Goal: Navigation & Orientation: Understand site structure

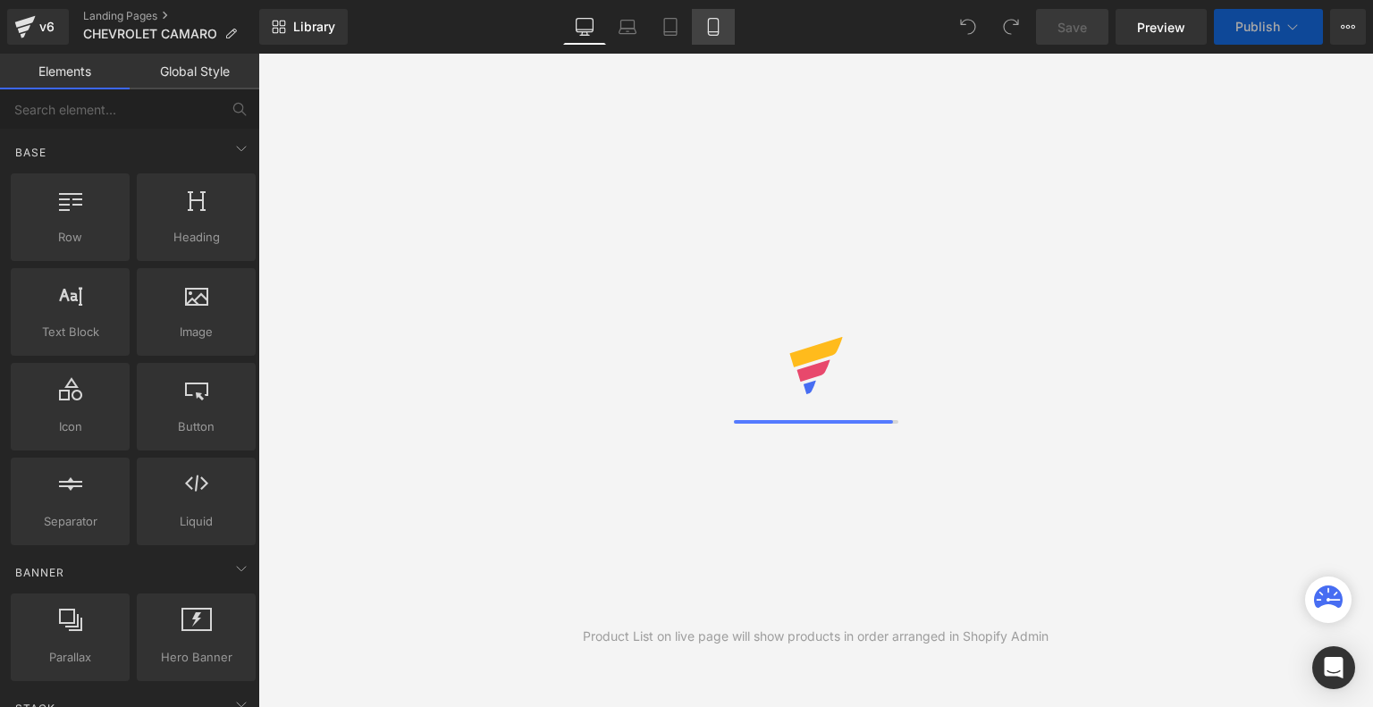
click at [708, 23] on icon at bounding box center [714, 27] width 18 height 18
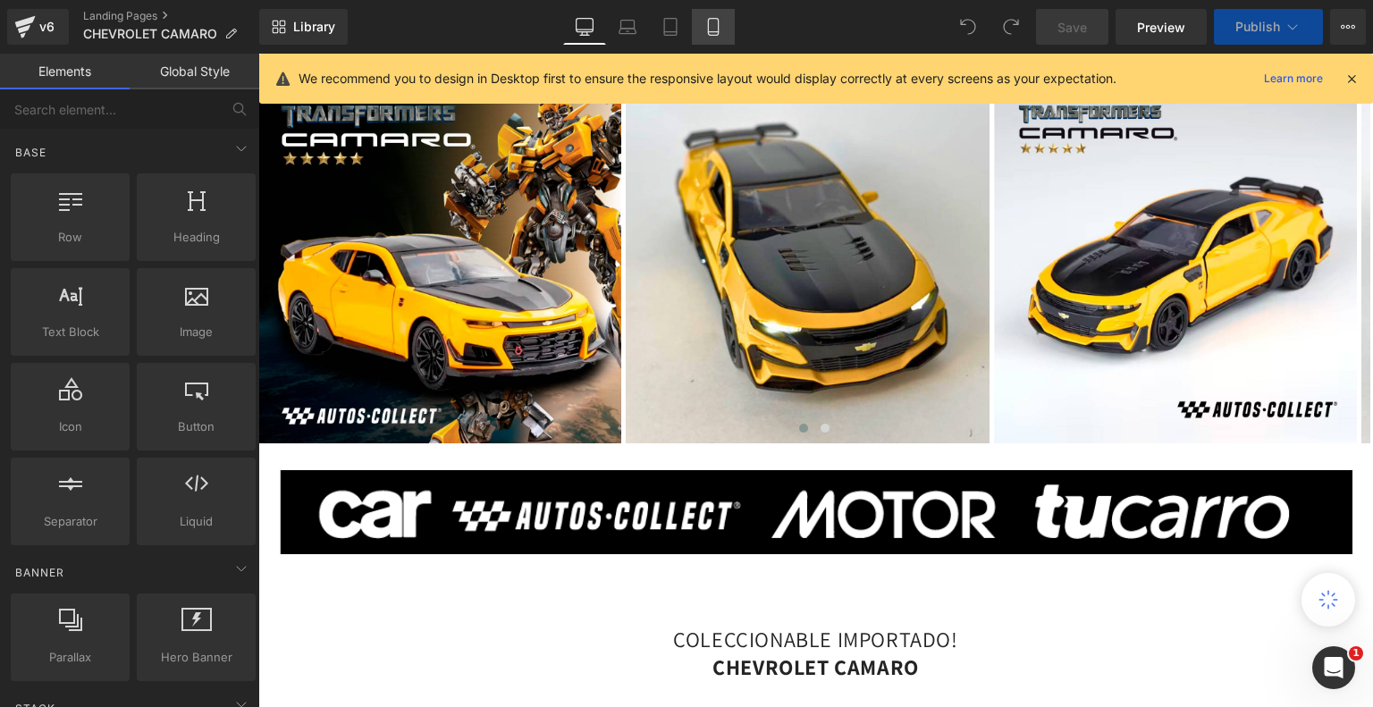
click at [708, 23] on icon at bounding box center [714, 27] width 18 height 18
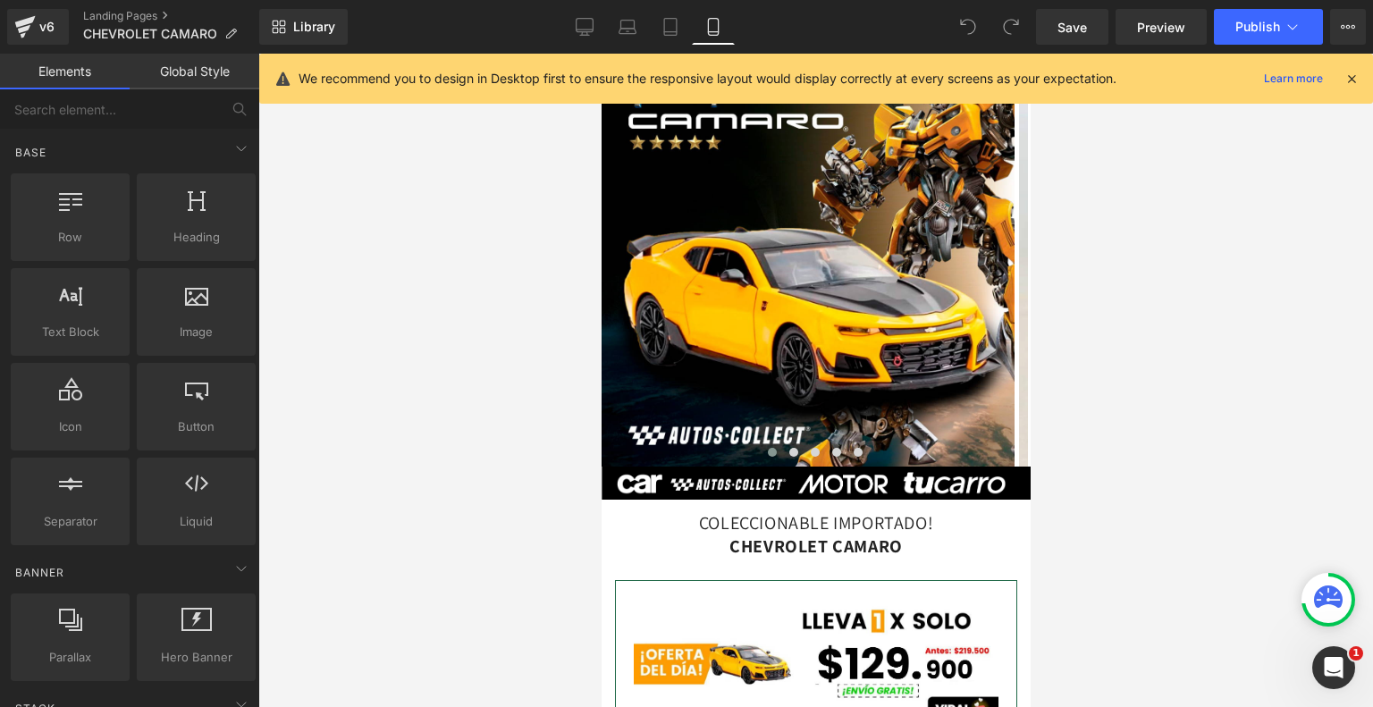
click at [1349, 80] on icon at bounding box center [1352, 79] width 16 height 16
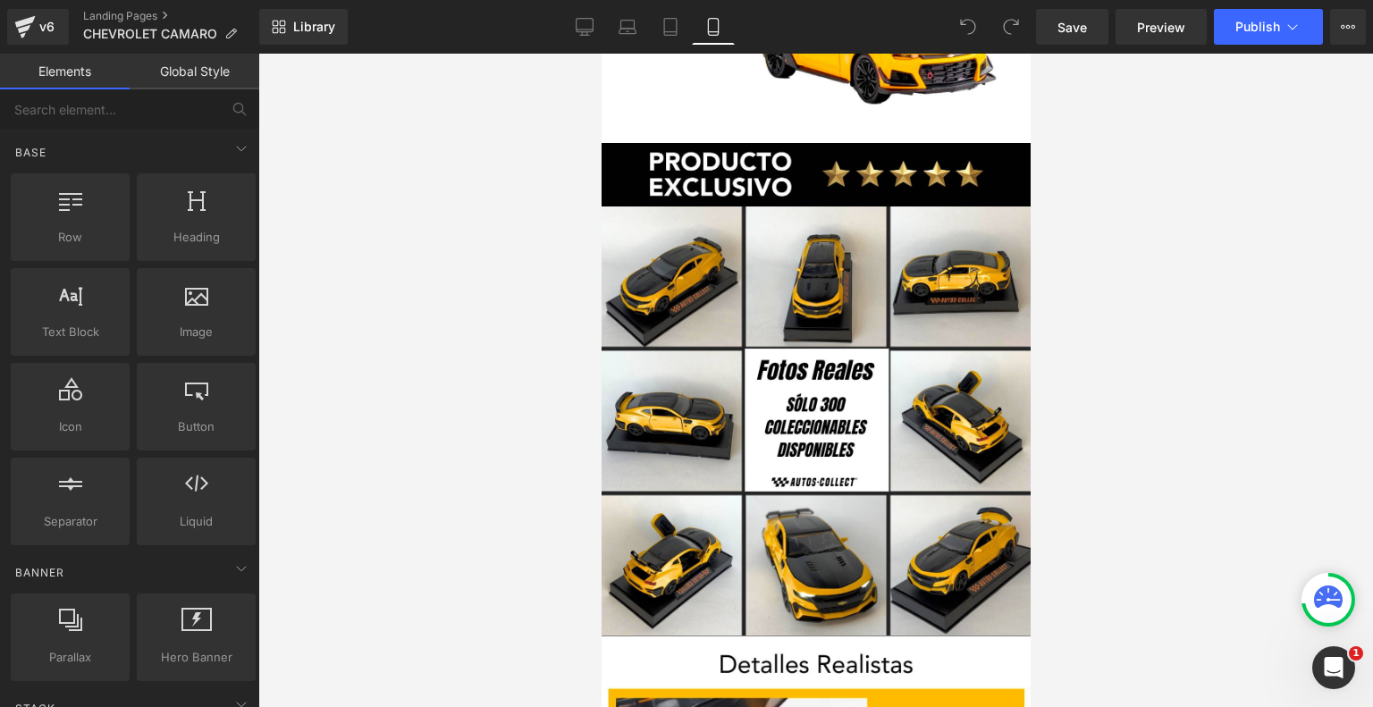
scroll to position [3699, 0]
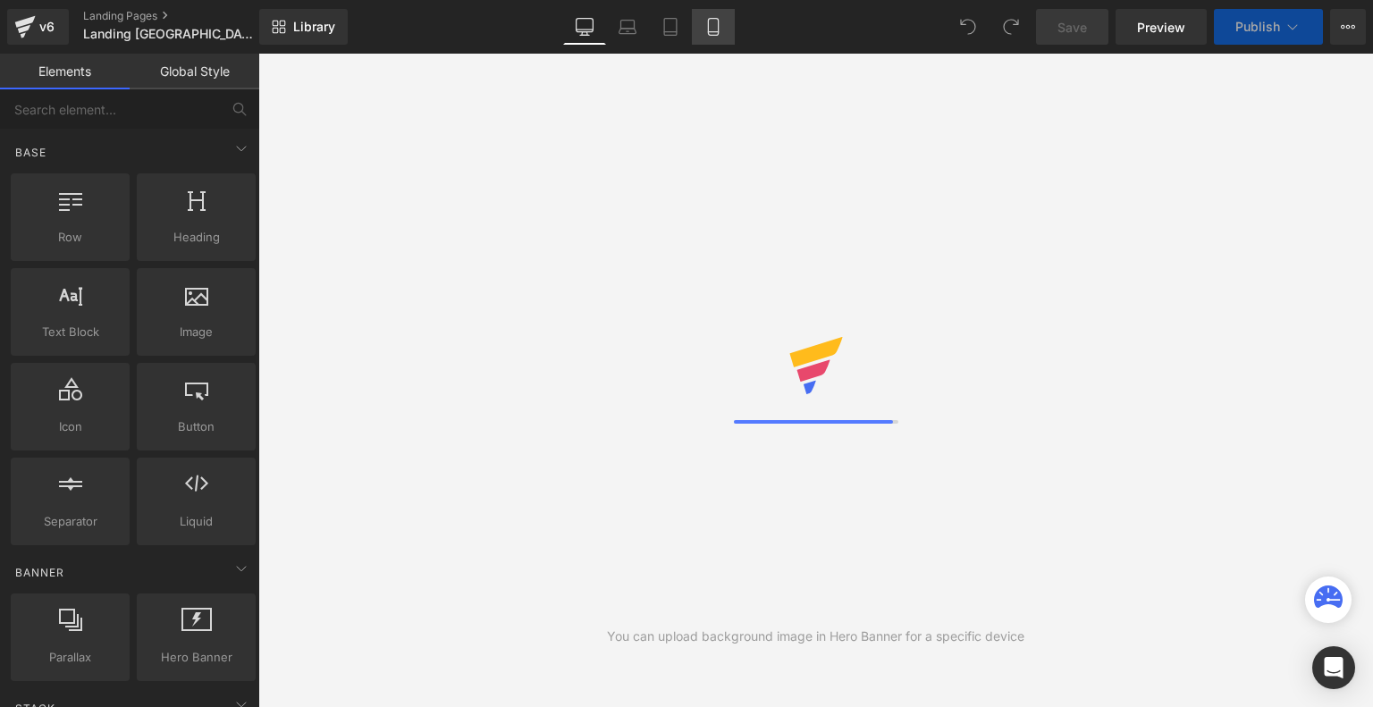
click at [729, 17] on link "Mobile" at bounding box center [713, 27] width 43 height 36
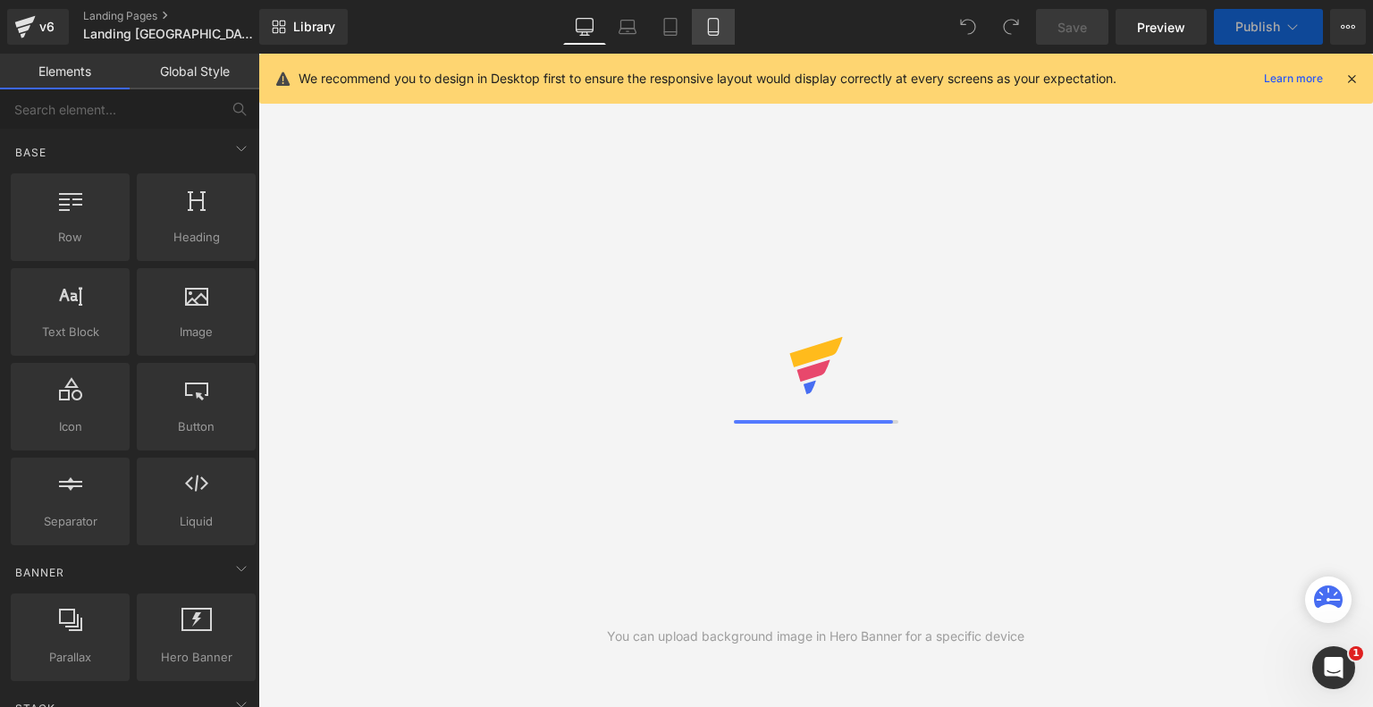
click at [715, 32] on icon at bounding box center [713, 32] width 10 height 0
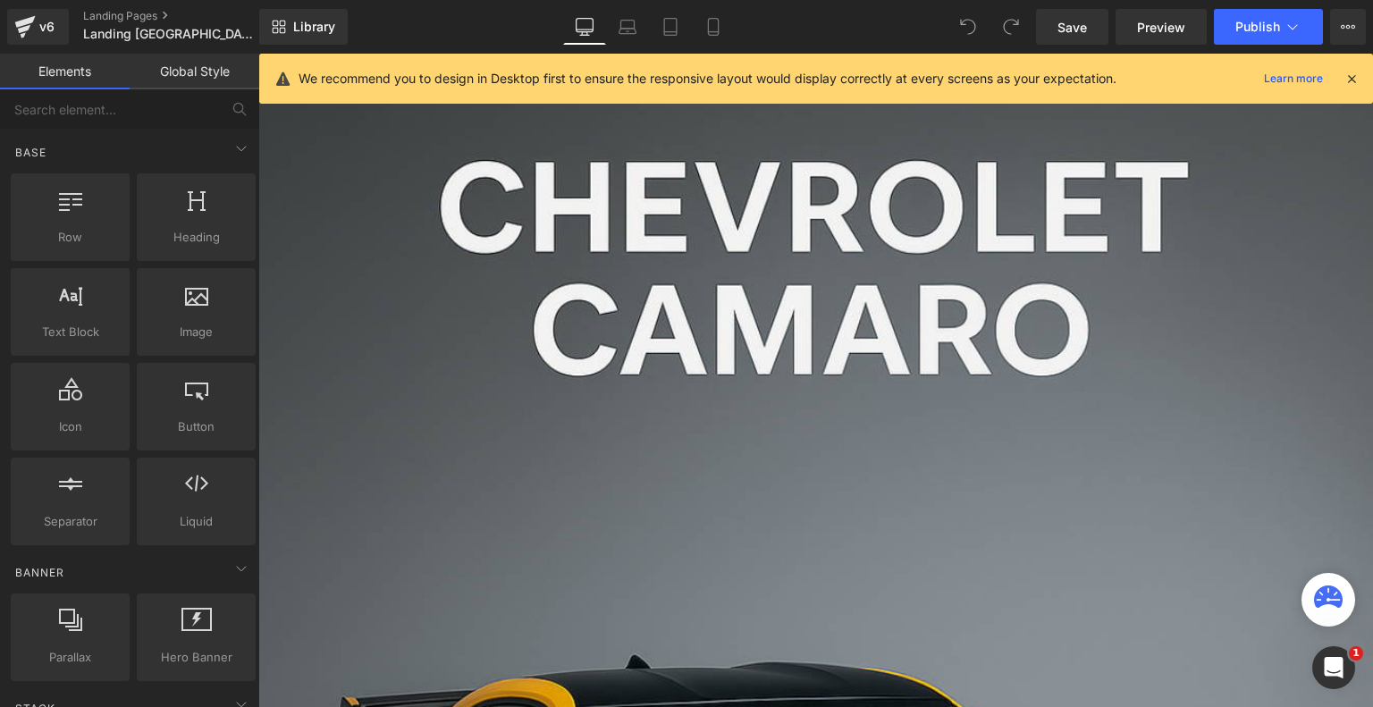
click at [1357, 81] on icon at bounding box center [1352, 79] width 16 height 16
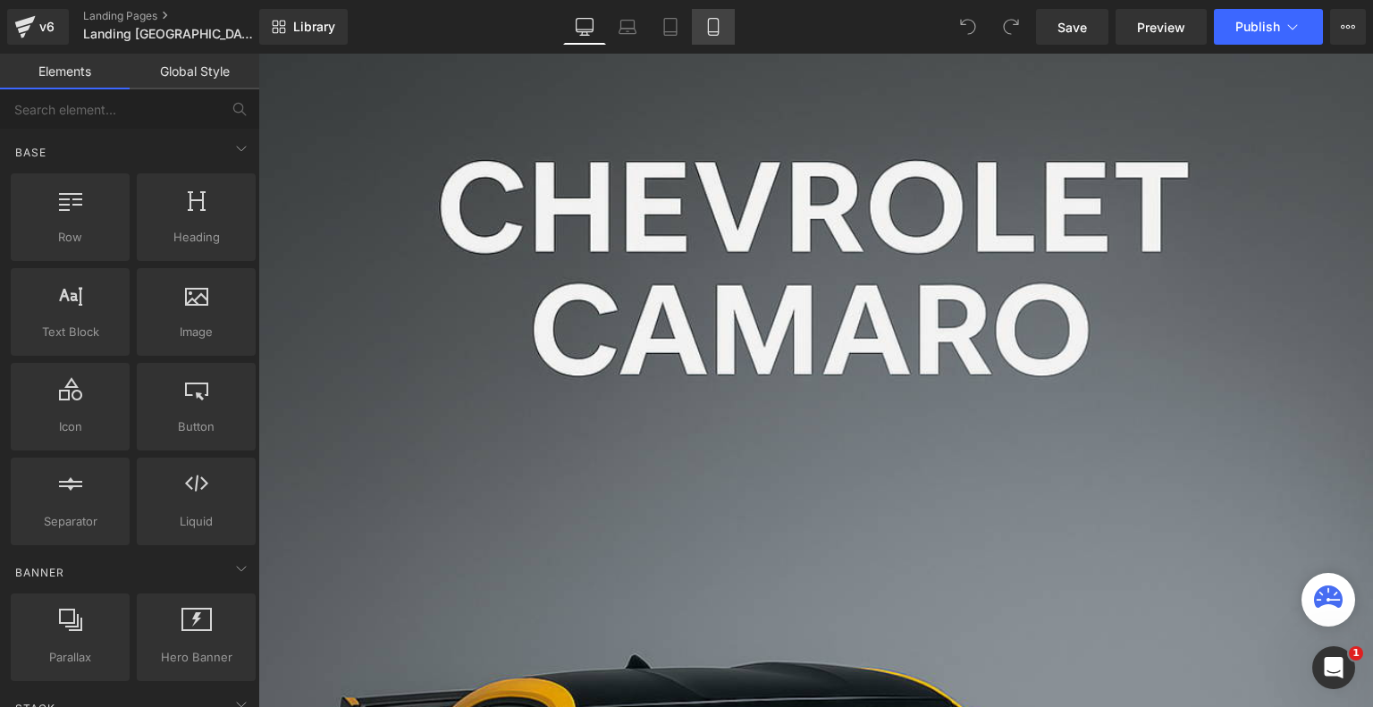
click at [709, 22] on icon at bounding box center [714, 27] width 18 height 18
